Goal: Task Accomplishment & Management: Use online tool/utility

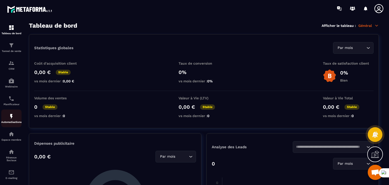
click at [11, 119] on img at bounding box center [11, 116] width 6 height 6
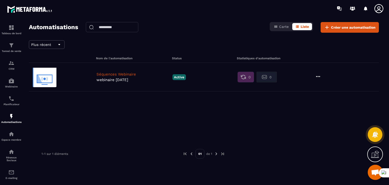
click at [108, 77] on p "webinaire [DATE]" at bounding box center [132, 79] width 73 height 5
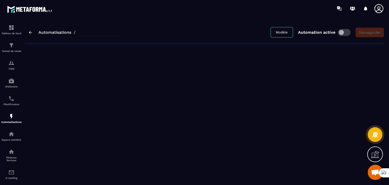
type input "**********"
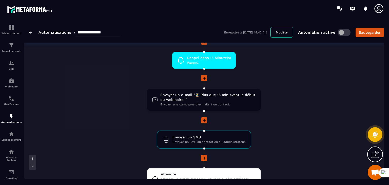
scroll to position [425, 0]
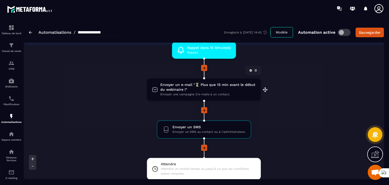
click at [217, 84] on span "Envoyer un e-mail "⏳ Plus que 15 min avant le début du webinaire !"" at bounding box center [207, 87] width 95 height 10
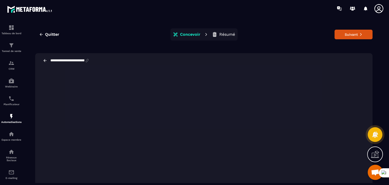
click at [45, 62] on icon at bounding box center [45, 60] width 3 height 3
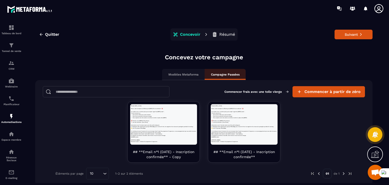
click at [176, 78] on div "Modèles Metaforma" at bounding box center [183, 74] width 43 height 11
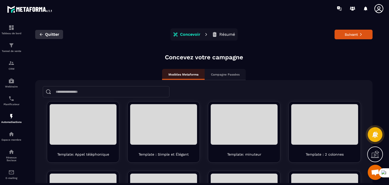
click at [43, 33] on icon "button" at bounding box center [41, 34] width 5 height 5
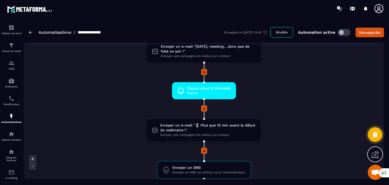
scroll to position [395, 0]
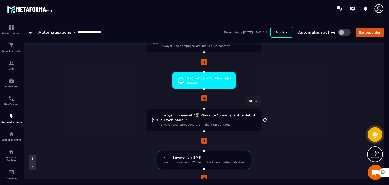
click at [249, 99] on icon at bounding box center [250, 100] width 3 height 3
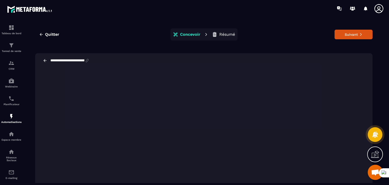
click at [46, 61] on icon at bounding box center [45, 60] width 5 height 5
click at [335, 34] on button "Suivant" at bounding box center [353, 35] width 38 height 10
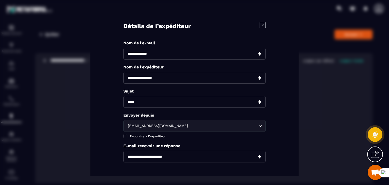
click at [246, 51] on input "Modal window" at bounding box center [194, 54] width 142 height 12
type input "*"
type input "**********"
click at [174, 76] on input "Modal window" at bounding box center [194, 78] width 142 height 12
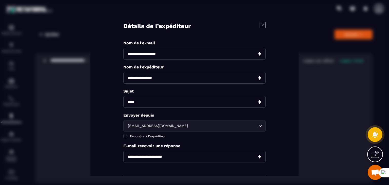
click at [174, 76] on input "Modal window" at bounding box center [194, 78] width 142 height 12
type input "**********"
click at [179, 102] on input "Modal window" at bounding box center [194, 102] width 142 height 12
type input "**********"
click at [278, 110] on div "**********" at bounding box center [194, 92] width 208 height 166
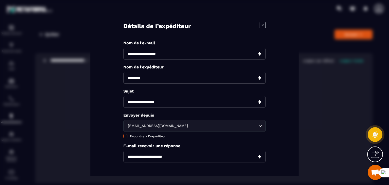
click at [155, 134] on span "Répondre à l'expéditeur" at bounding box center [148, 136] width 36 height 4
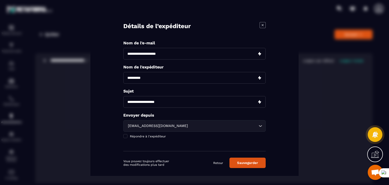
click at [245, 163] on button "Sauvegarder" at bounding box center [247, 162] width 36 height 10
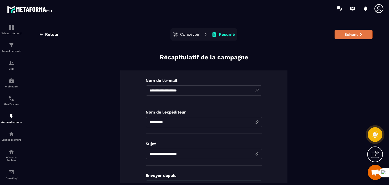
click at [346, 33] on button "Suivant" at bounding box center [353, 35] width 38 height 10
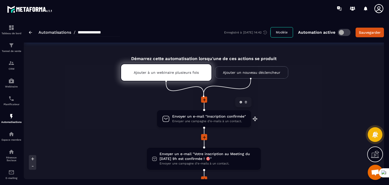
click at [211, 116] on span "Envoyer un e-mail "Inscription confirmée"" at bounding box center [209, 116] width 74 height 5
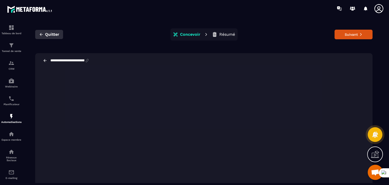
click at [41, 34] on icon "button" at bounding box center [41, 34] width 3 height 3
